Goal: Task Accomplishment & Management: Complete application form

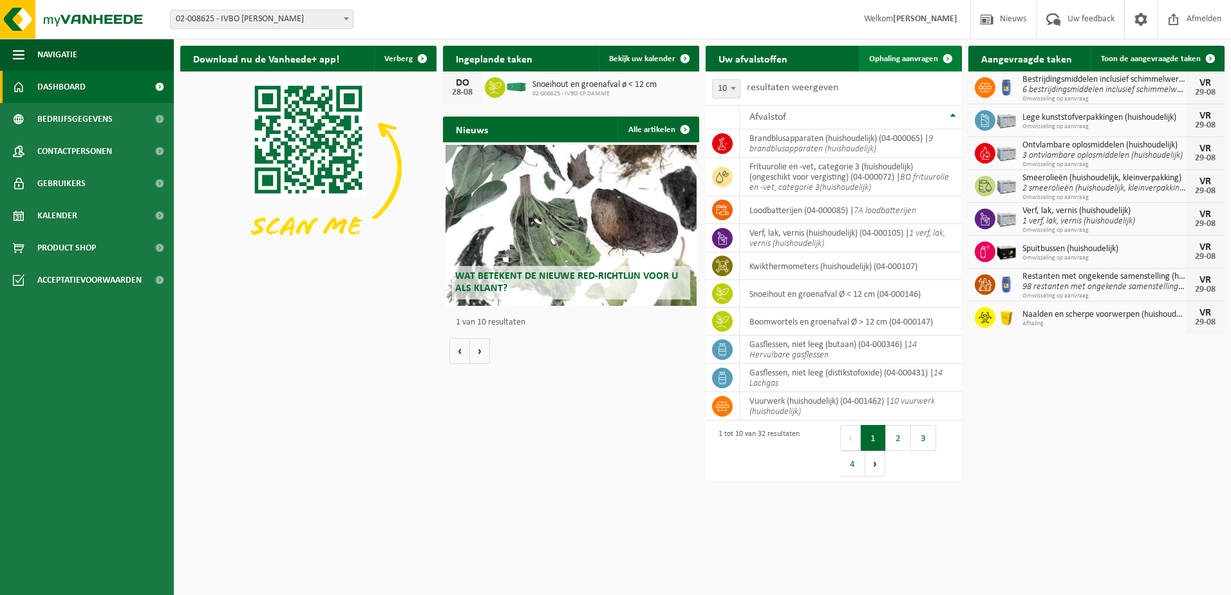
click at [909, 61] on span "Ophaling aanvragen" at bounding box center [903, 59] width 69 height 8
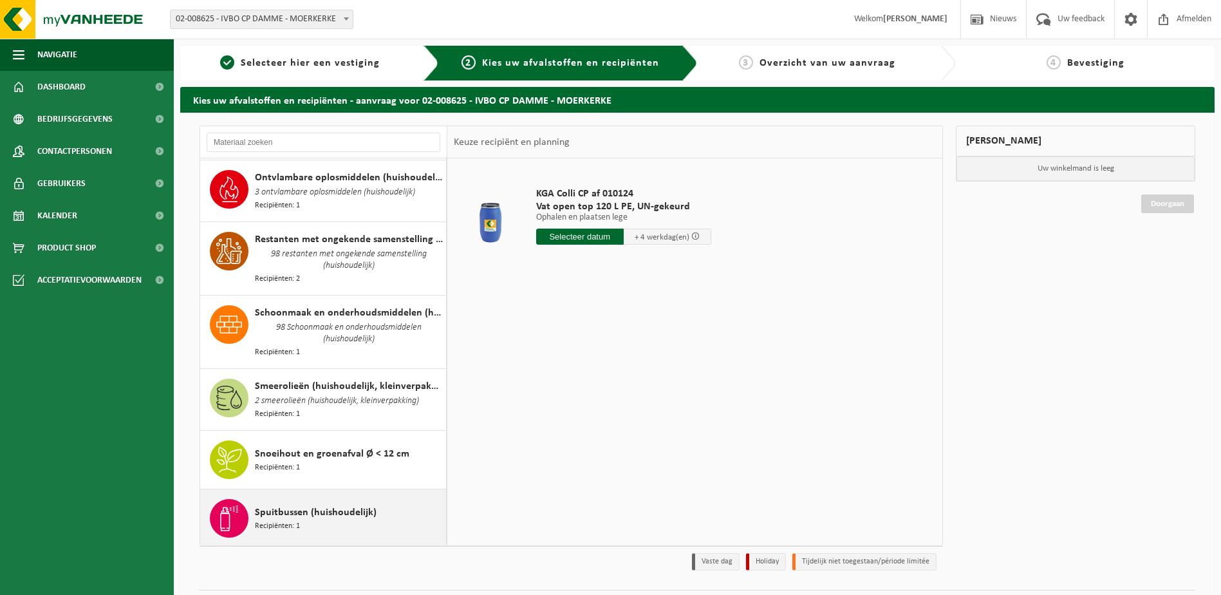
scroll to position [1416, 0]
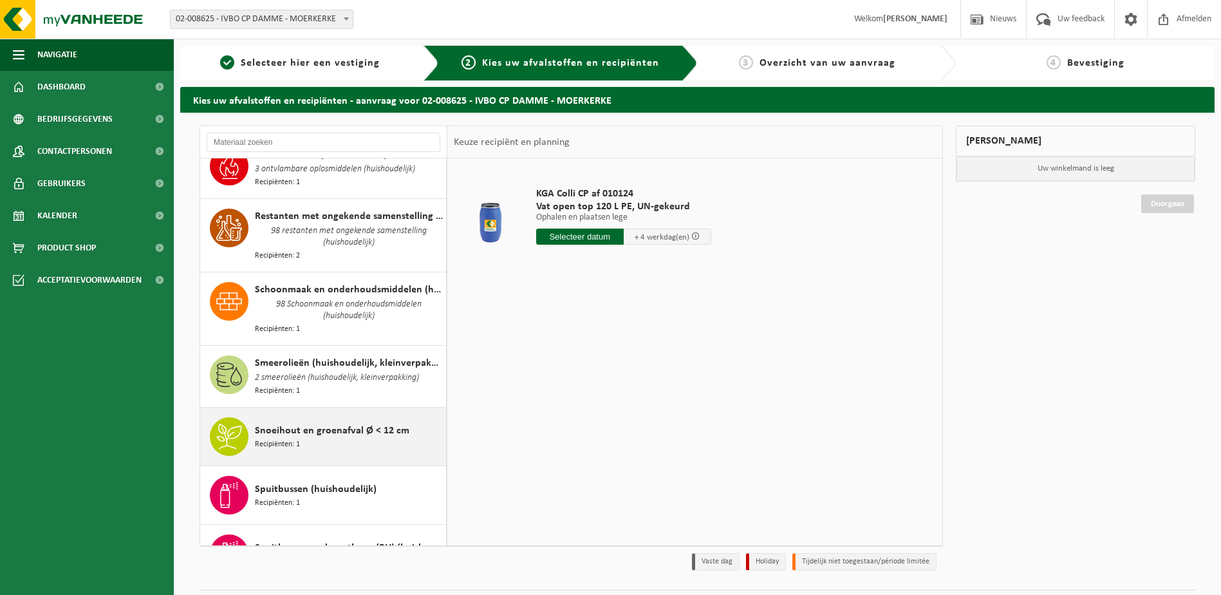
click at [266, 423] on span "Snoeihout en groenafval Ø < 12 cm" at bounding box center [332, 430] width 154 height 15
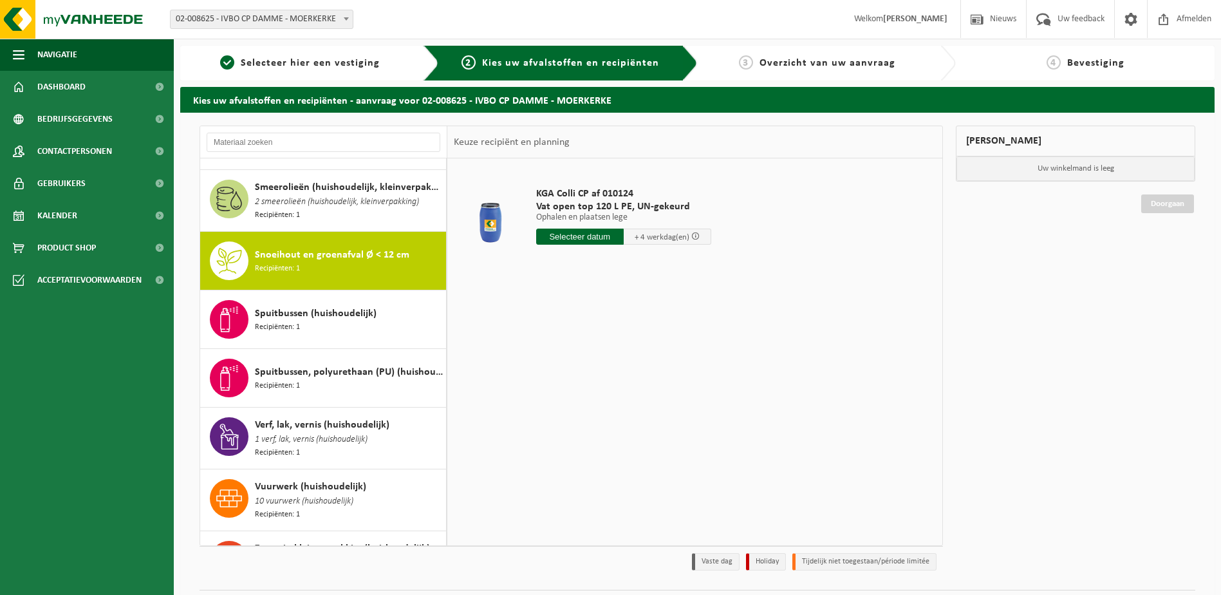
scroll to position [1592, 0]
click at [594, 236] on input "text" at bounding box center [587, 236] width 102 height 16
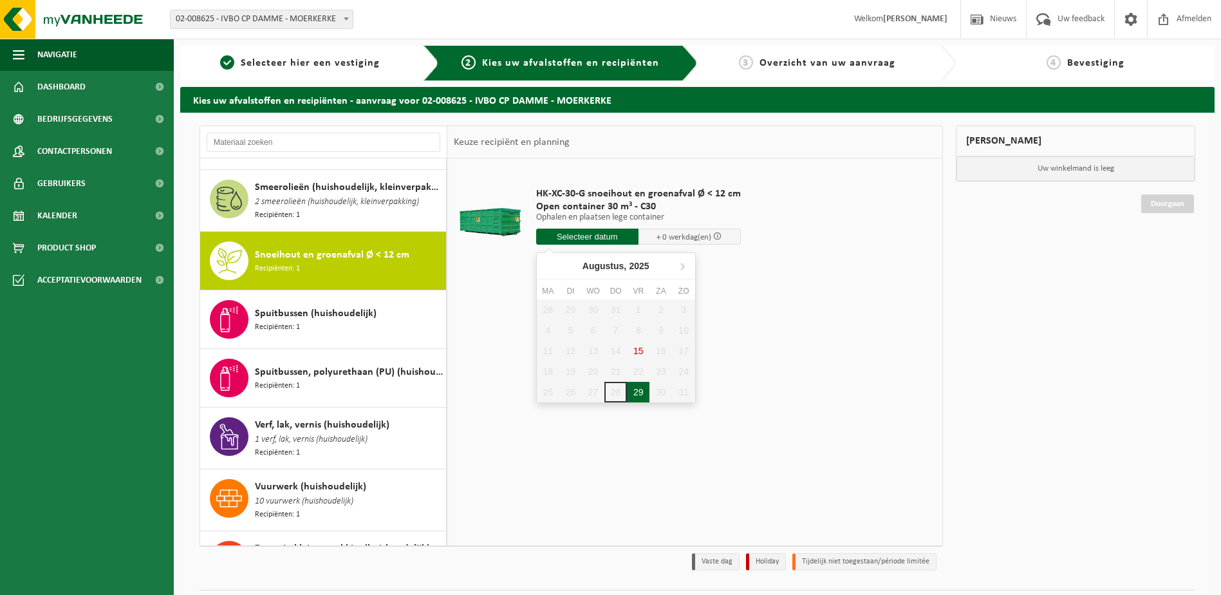
click at [640, 393] on div "29" at bounding box center [638, 392] width 23 height 21
type input "Van 2025-08-29"
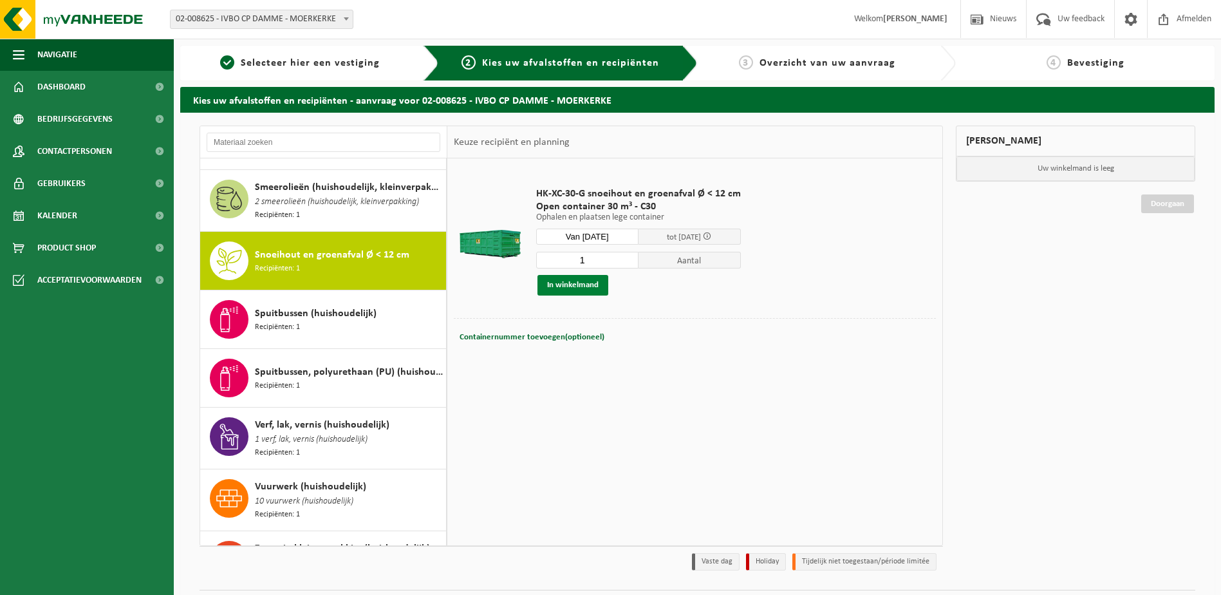
click at [587, 282] on button "In winkelmand" at bounding box center [572, 285] width 71 height 21
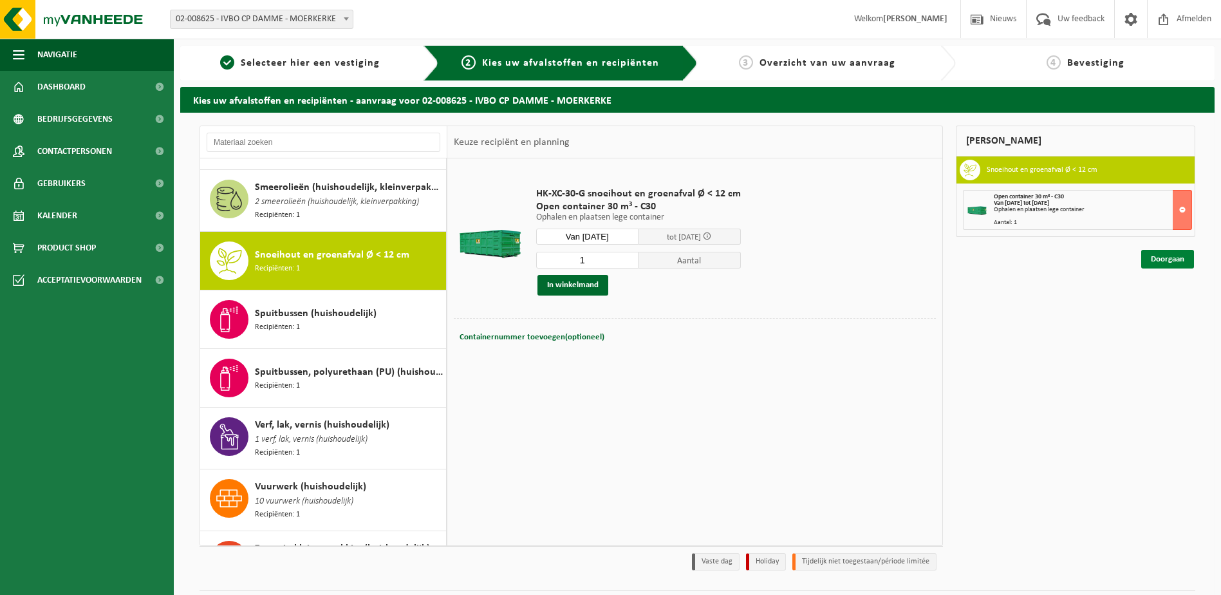
click at [1173, 254] on link "Doorgaan" at bounding box center [1167, 259] width 53 height 19
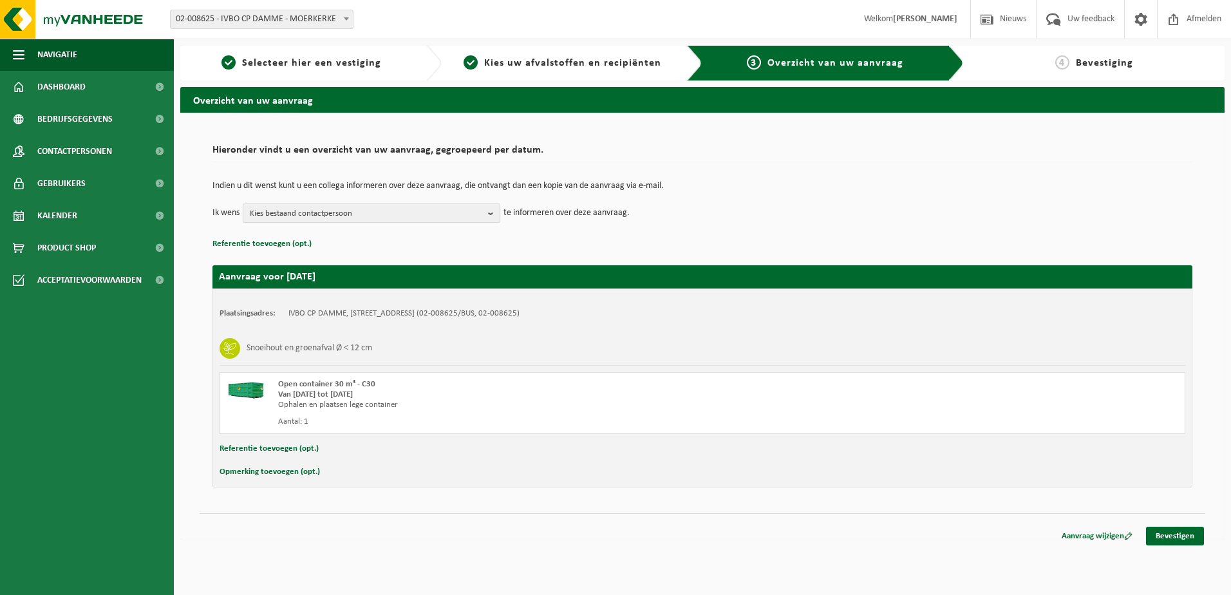
click at [409, 211] on span "Kies bestaand contactpersoon" at bounding box center [366, 213] width 233 height 19
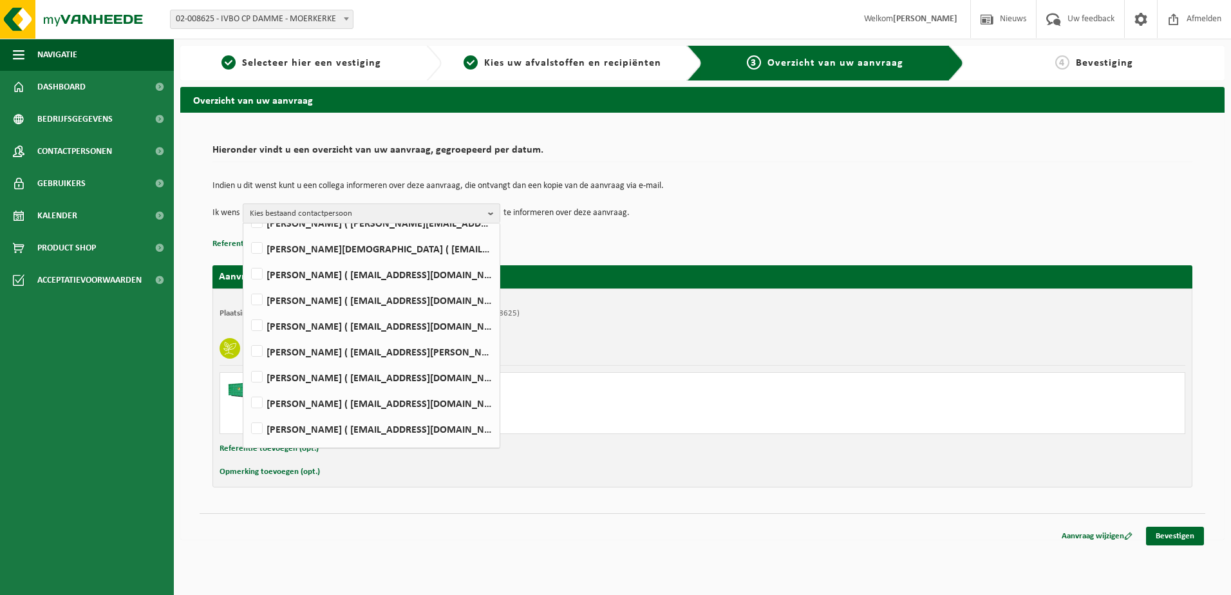
scroll to position [162, 0]
click at [346, 427] on label "KOEN VANNEVEL ( koen.vannevel@damme.be )" at bounding box center [370, 431] width 245 height 19
click at [247, 416] on input "KOEN VANNEVEL ( koen.vannevel@damme.be )" at bounding box center [246, 415] width 1 height 1
checkbox input "true"
click at [805, 221] on td "Ik wens KOEN VANNEVEL Alles selecteren Alles deselecteren Mara Barbiaux ( mara.…" at bounding box center [702, 212] width 980 height 19
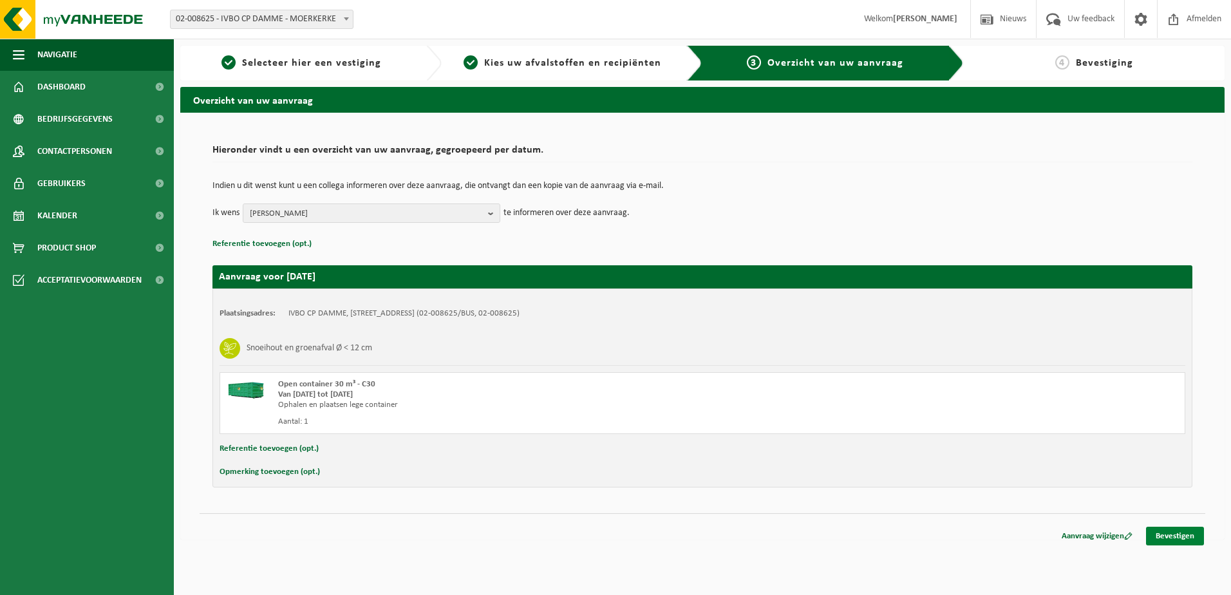
click at [1177, 536] on link "Bevestigen" at bounding box center [1175, 535] width 58 height 19
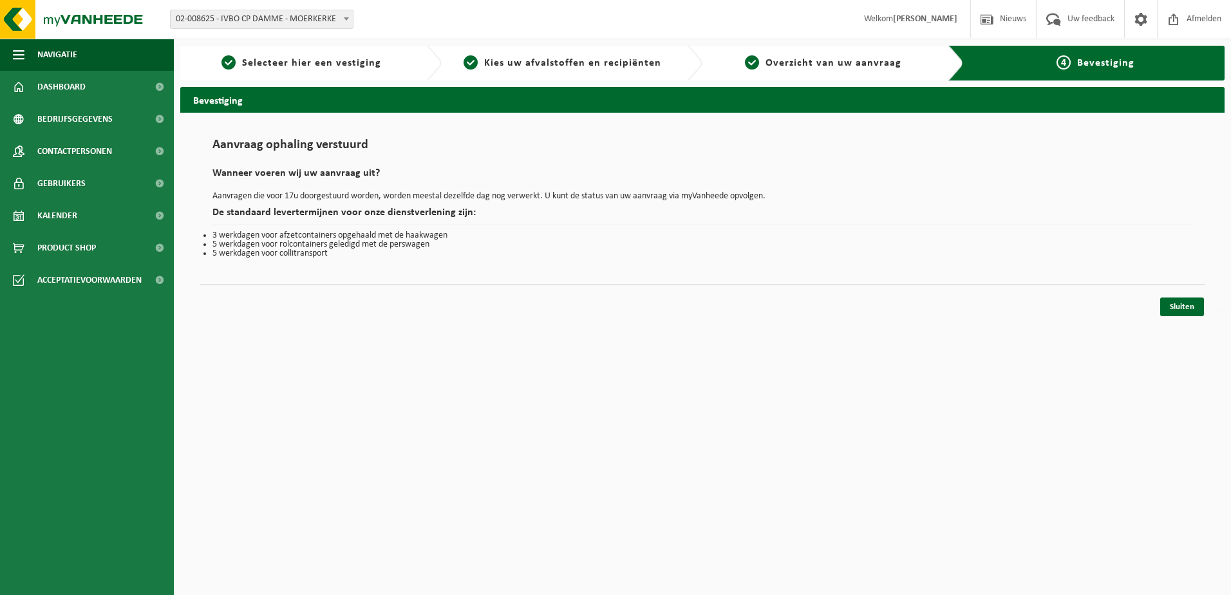
click at [1171, 321] on div "Navigatie Nieuws Uw feedback Afmelden Dashboard Bedrijfsgegevens Contactpersone…" at bounding box center [615, 161] width 1231 height 323
click at [1170, 313] on link "Sluiten" at bounding box center [1182, 306] width 44 height 19
